Goal: Task Accomplishment & Management: Use online tool/utility

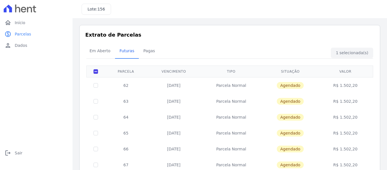
scroll to position [115, 0]
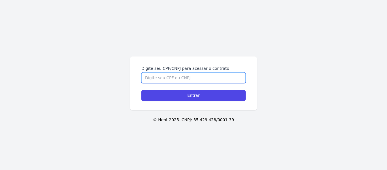
click at [157, 76] on input "Digite seu CPF/CNPJ para acessar o contrato" at bounding box center [193, 77] width 104 height 11
type input "13287978721"
click at [141, 90] on input "Entrar" at bounding box center [193, 95] width 104 height 11
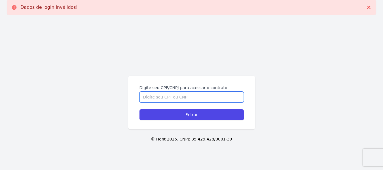
click at [177, 98] on input "Digite seu CPF/CNPJ para acessar o contrato" at bounding box center [191, 96] width 104 height 11
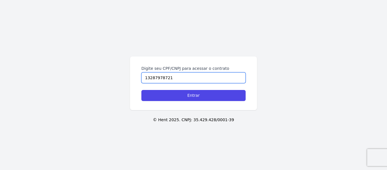
type input "13287978721"
click at [141, 90] on input "Entrar" at bounding box center [193, 95] width 104 height 11
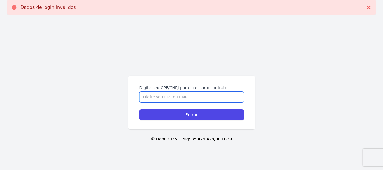
drag, startPoint x: 0, startPoint y: 0, endPoint x: 177, endPoint y: 98, distance: 202.2
click at [177, 98] on input "Digite seu CPF/CNPJ para acessar o contrato" at bounding box center [191, 96] width 104 height 11
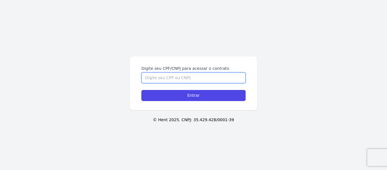
click at [181, 79] on input "Digite seu CPF/CNPJ para acessar o contrato" at bounding box center [193, 77] width 104 height 11
type input "132.879.787-21"
click at [141, 90] on input "Entrar" at bounding box center [193, 95] width 104 height 11
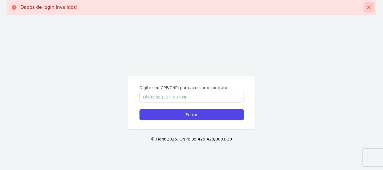
click at [370, 7] on icon at bounding box center [369, 8] width 6 height 6
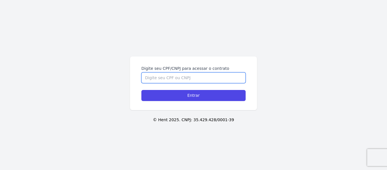
click at [182, 73] on input "Digite seu CPF/CNPJ para acessar o contrato" at bounding box center [193, 77] width 104 height 11
type input "13287978721"
click at [141, 90] on input "Entrar" at bounding box center [193, 95] width 104 height 11
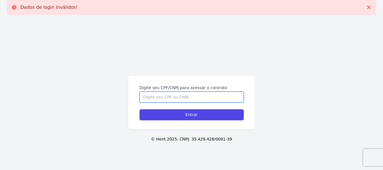
click at [174, 97] on input "Digite seu CPF/CNPJ para acessar o contrato" at bounding box center [191, 96] width 104 height 11
type input "13287978721"
click at [139, 109] on input "Entrar" at bounding box center [191, 114] width 104 height 11
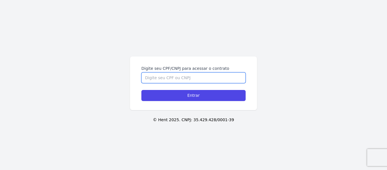
click at [174, 73] on input "Digite seu CPF/CNPJ para acessar o contrato" at bounding box center [193, 77] width 104 height 11
type input "13287978721"
click at [141, 90] on input "Entrar" at bounding box center [193, 95] width 104 height 11
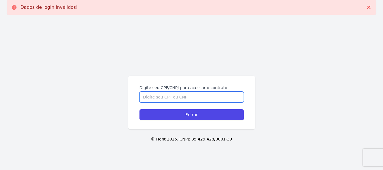
click at [170, 95] on input "Digite seu CPF/CNPJ para acessar o contrato" at bounding box center [191, 96] width 104 height 11
type input "13287978721"
click at [139, 109] on input "Entrar" at bounding box center [191, 114] width 104 height 11
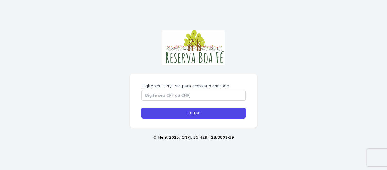
click at [173, 75] on div "Digite seu CPF/CNPJ para acessar o contrato Entrar" at bounding box center [193, 101] width 127 height 54
click at [175, 101] on form "Digite seu CPF/CNPJ para acessar o contrato Entrar" at bounding box center [193, 100] width 104 height 35
click at [175, 99] on input "Digite seu CPF/CNPJ para acessar o contrato" at bounding box center [193, 95] width 104 height 11
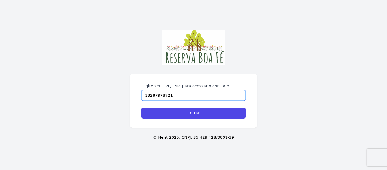
type input "13287978721"
click at [141, 107] on input "Entrar" at bounding box center [193, 112] width 104 height 11
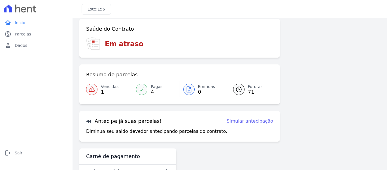
scroll to position [46, 0]
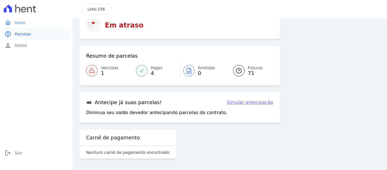
click at [25, 33] on span "Parcelas" at bounding box center [23, 34] width 16 height 6
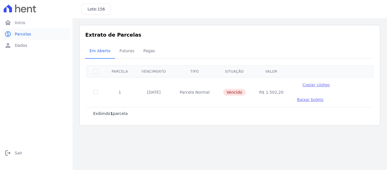
click at [25, 38] on link "paid Parcelas" at bounding box center [36, 33] width 68 height 11
click at [27, 52] on div "home Início home Início paid Parcelas paid Parcelas person Dados person Dados l…" at bounding box center [36, 91] width 68 height 148
click at [29, 43] on link "person Dados" at bounding box center [36, 45] width 68 height 11
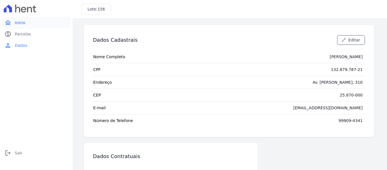
click at [30, 21] on link "home Início" at bounding box center [36, 22] width 68 height 11
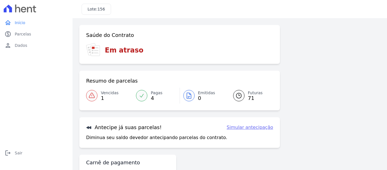
click at [235, 96] on icon at bounding box center [238, 95] width 7 height 7
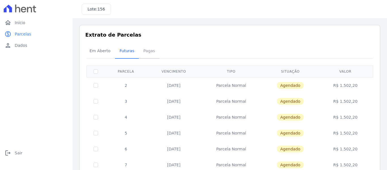
click at [152, 52] on span "Pagas" at bounding box center [149, 50] width 18 height 11
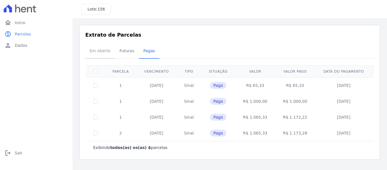
click at [99, 48] on span "Em Aberto" at bounding box center [100, 50] width 28 height 11
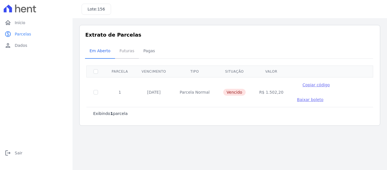
click at [122, 52] on span "Futuras" at bounding box center [127, 50] width 22 height 11
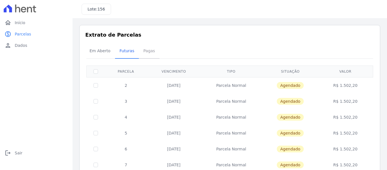
click at [150, 51] on span "Pagas" at bounding box center [149, 50] width 18 height 11
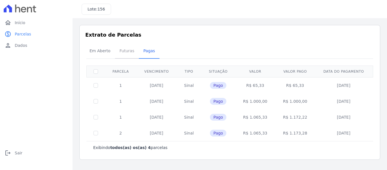
click at [122, 48] on span "Futuras" at bounding box center [127, 50] width 22 height 11
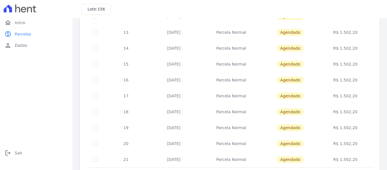
scroll to position [258, 0]
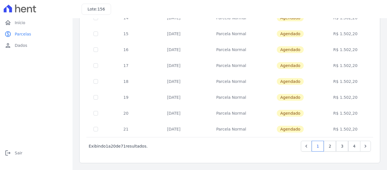
drag, startPoint x: 365, startPoint y: 125, endPoint x: 365, endPoint y: 115, distance: 9.6
click at [351, 144] on link "4" at bounding box center [354, 146] width 12 height 11
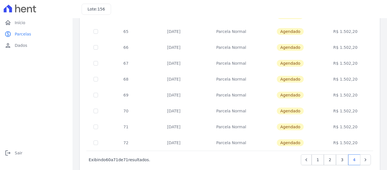
scroll to position [115, 0]
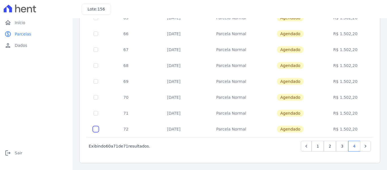
click at [96, 129] on input "checkbox" at bounding box center [95, 129] width 5 height 5
checkbox input "true"
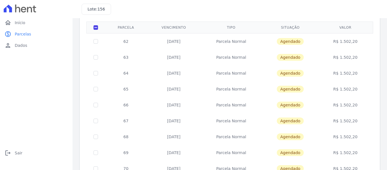
scroll to position [0, 0]
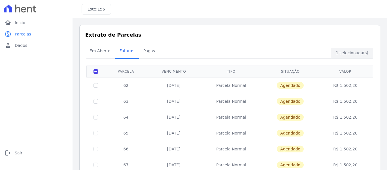
click at [355, 53] on div "Em Aberto Futuras Pagas" at bounding box center [230, 51] width 290 height 14
click at [19, 20] on span "Início" at bounding box center [20, 23] width 10 height 6
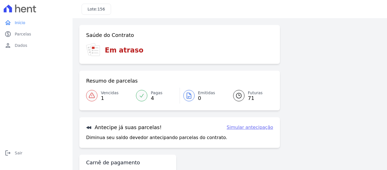
click at [243, 130] on link "Simular antecipação" at bounding box center [250, 127] width 46 height 7
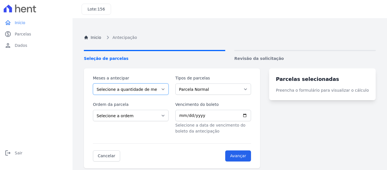
click at [169, 89] on select "Selecione a quantidade de meses a antecipar 1 2 3 4 5 6 7 8 9 10 11 12 13 14 15…" at bounding box center [131, 88] width 76 height 11
select select "70"
click at [93, 83] on select "Selecione a quantidade de meses a antecipar 1 2 3 4 5 6 7 8 9 10 11 12 13 14 15…" at bounding box center [131, 88] width 76 height 11
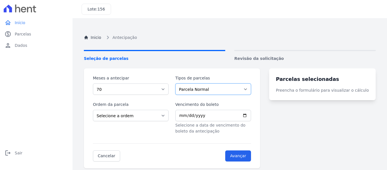
click at [191, 86] on select "Parcela Normal" at bounding box center [213, 88] width 76 height 11
click at [160, 117] on select "Selecione a ordem Últimas parcelas Primeiras parcelas" at bounding box center [131, 115] width 76 height 11
select select "ending"
click at [93, 110] on select "Selecione a ordem Últimas parcelas Primeiras parcelas" at bounding box center [131, 115] width 76 height 11
